Goal: Navigation & Orientation: Find specific page/section

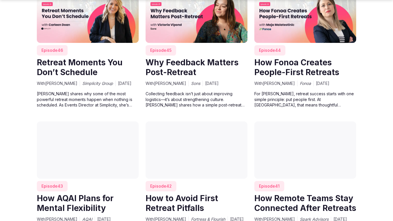
scroll to position [818, 0]
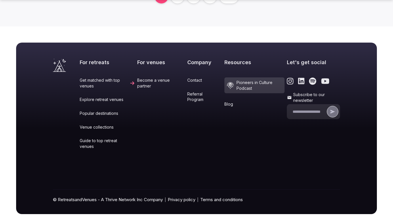
scroll to position [410, 0]
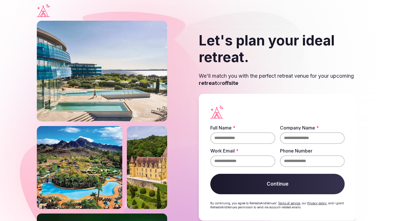
scroll to position [11, 0]
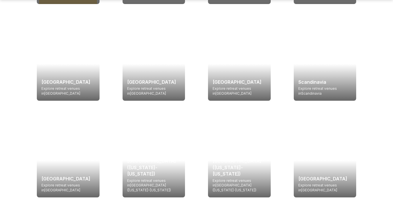
scroll to position [818, 0]
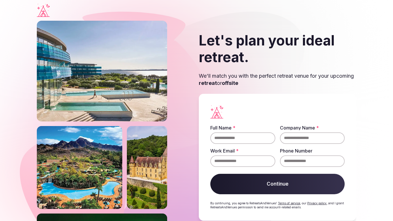
scroll to position [11, 0]
